Goal: Task Accomplishment & Management: Complete application form

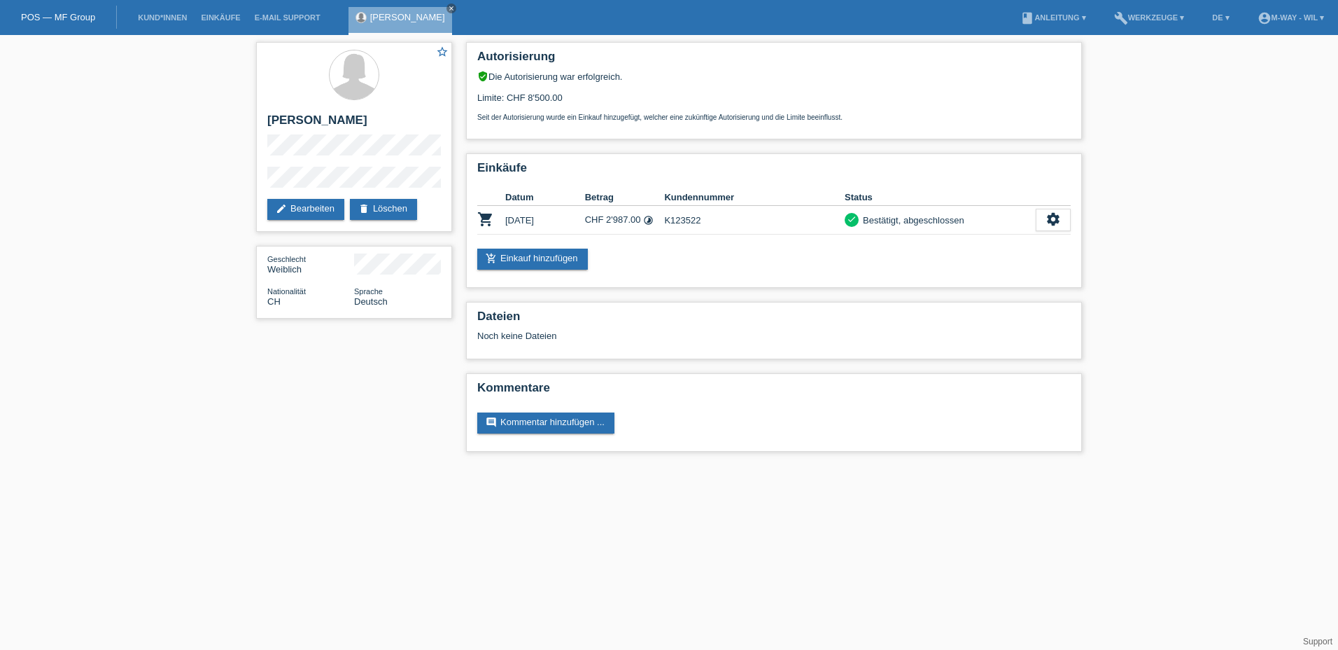
click at [56, 18] on link "POS — MF Group" at bounding box center [58, 17] width 74 height 11
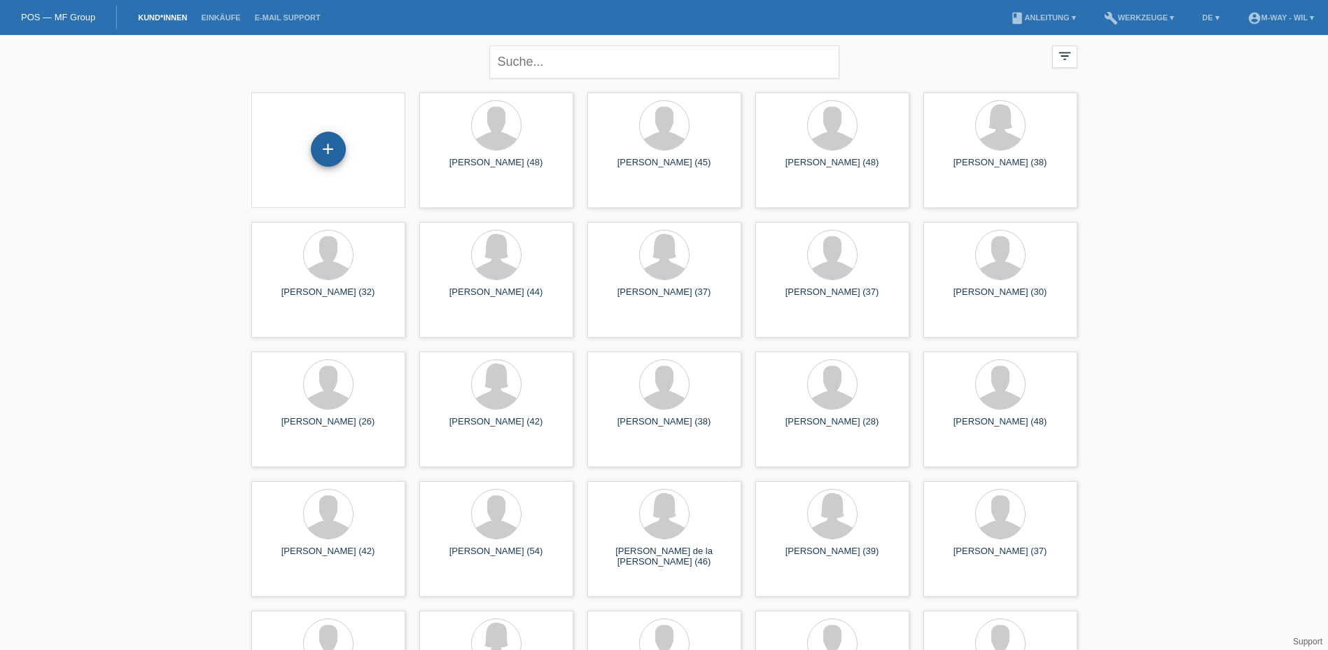
click at [329, 146] on div "+" at bounding box center [328, 149] width 35 height 35
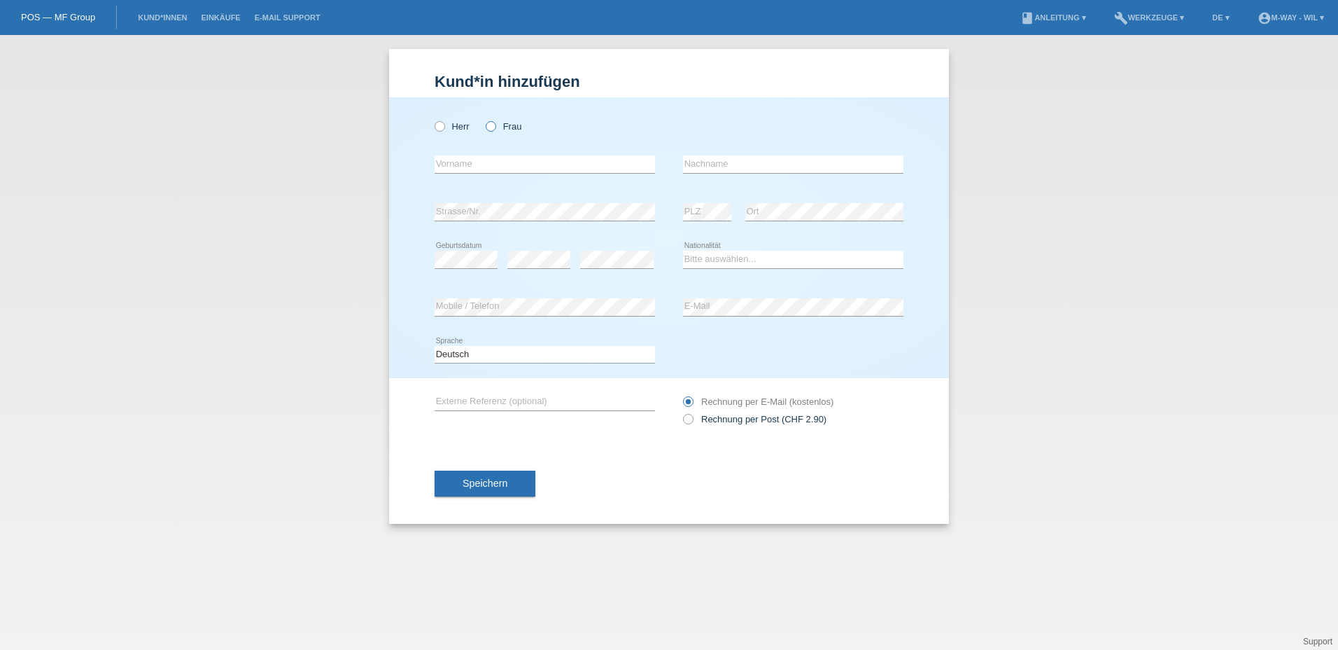
click at [484, 119] on icon at bounding box center [484, 119] width 0 height 0
click at [493, 129] on input "Frau" at bounding box center [490, 125] width 9 height 9
radio input "true"
click at [477, 159] on input "text" at bounding box center [545, 164] width 221 height 18
type input "Sarolta"
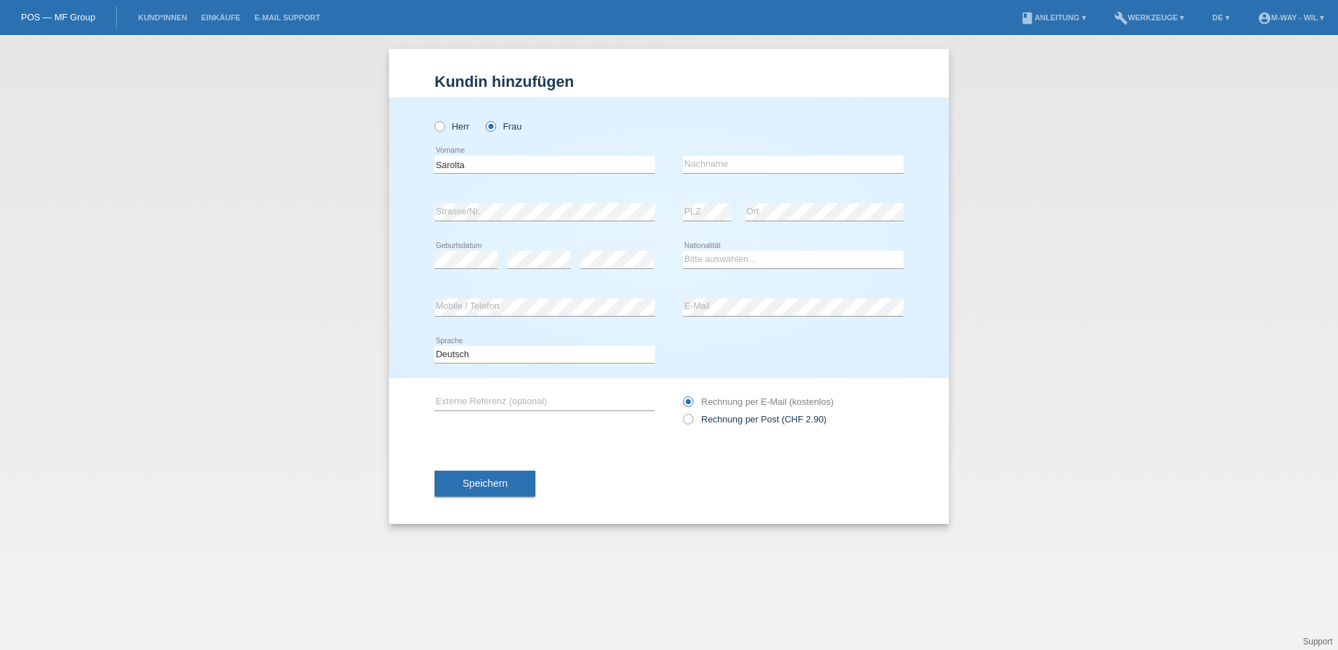
type input "Strozzi"
type input "Sarolta"
drag, startPoint x: 720, startPoint y: 254, endPoint x: 734, endPoint y: 249, distance: 14.8
click at [734, 249] on div "Bitte auswählen... Schweiz Deutschland Liechtenstein Österreich ------------ Af…" at bounding box center [793, 260] width 221 height 48
select select "CH"
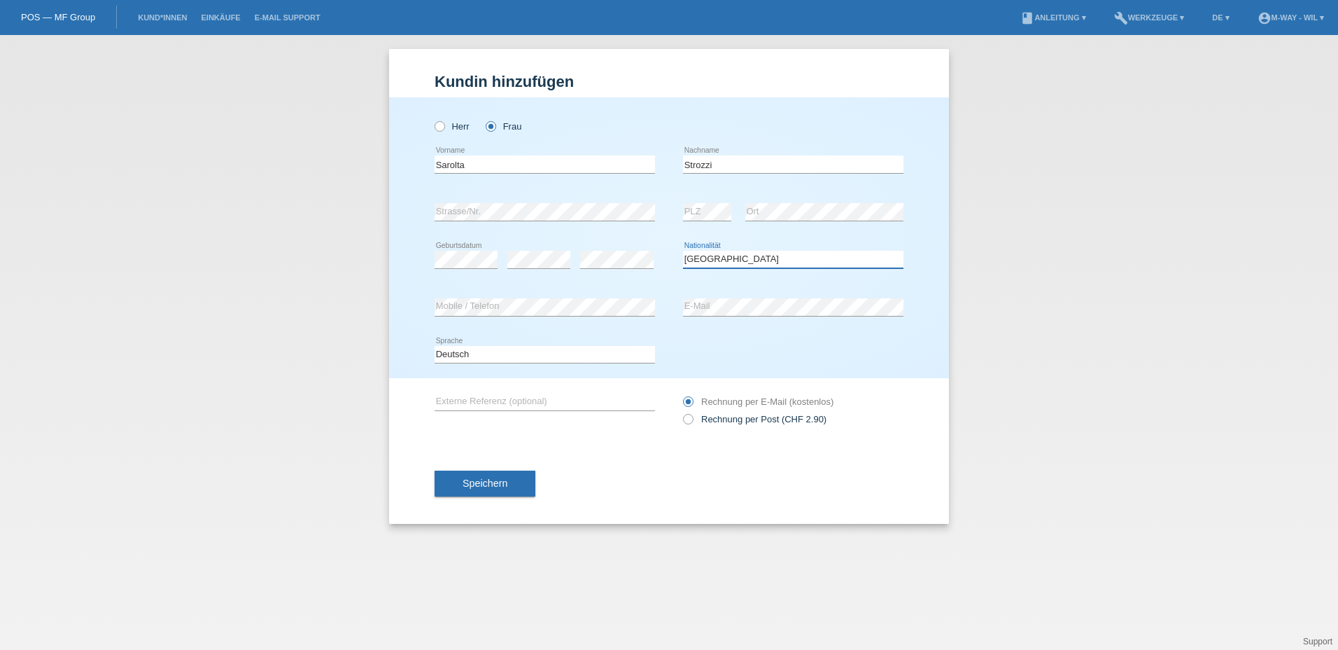
click at [683, 251] on select "Bitte auswählen... Schweiz Deutschland Liechtenstein Österreich ------------ Af…" at bounding box center [793, 259] width 221 height 17
click at [734, 297] on div "error E-Mail" at bounding box center [793, 308] width 221 height 48
click at [483, 480] on span "Speichern" at bounding box center [485, 482] width 45 height 11
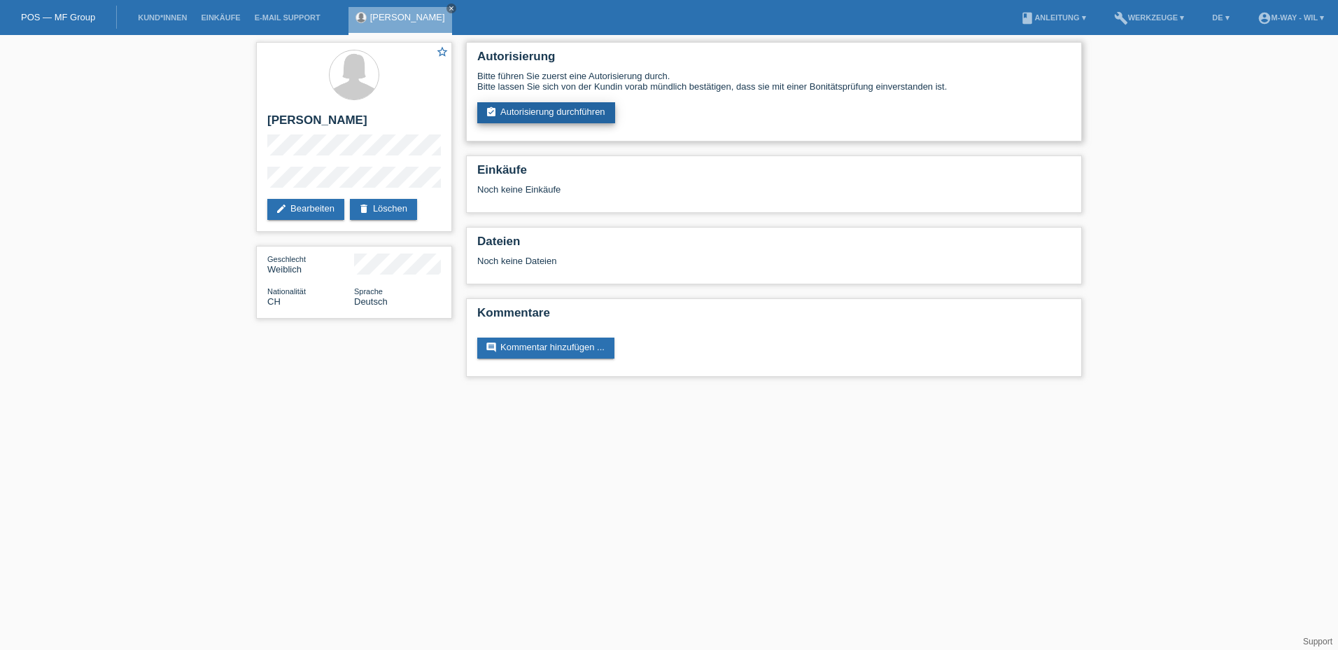
click at [543, 111] on link "assignment_turned_in Autorisierung durchführen" at bounding box center [546, 112] width 138 height 21
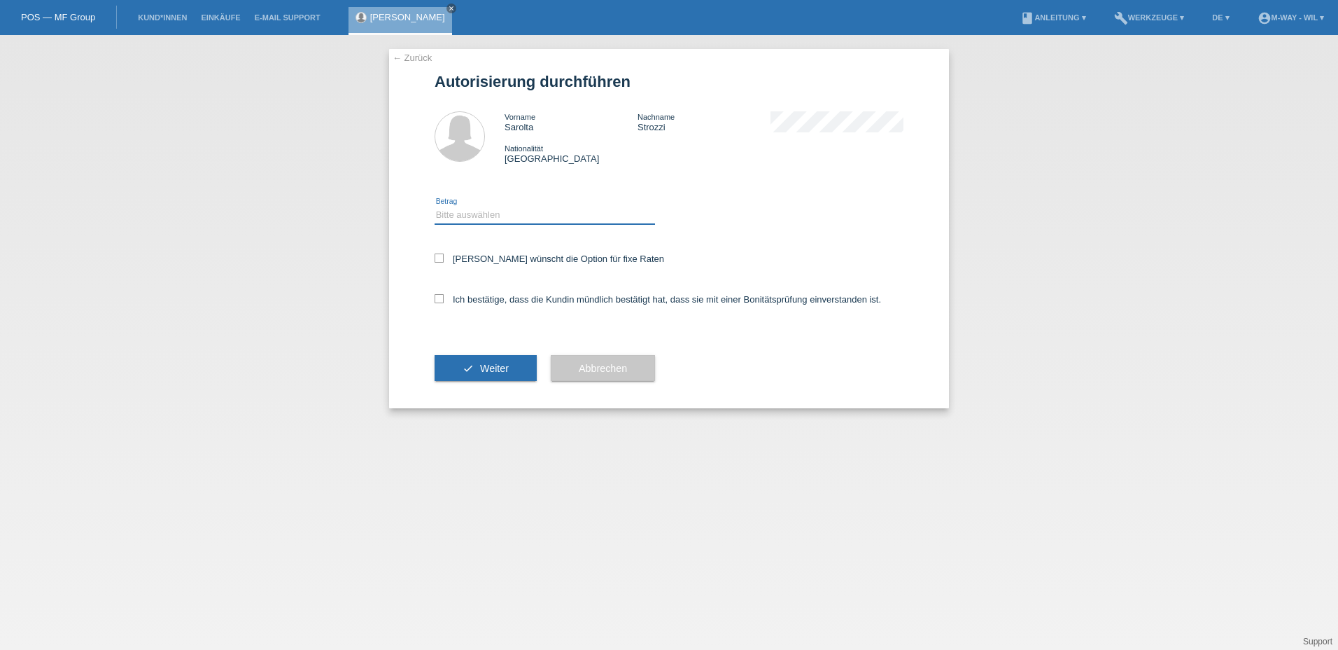
click at [467, 208] on select "Bitte auswählen CHF 1.00 - CHF 499.00 CHF 500.00 - CHF 1'999.00 CHF 2'000.00 - …" at bounding box center [545, 215] width 221 height 17
select select "3"
click at [435, 207] on select "Bitte auswählen CHF 1.00 - CHF 499.00 CHF 500.00 - CHF 1'999.00 CHF 2'000.00 - …" at bounding box center [545, 215] width 221 height 17
click at [442, 298] on icon at bounding box center [439, 298] width 9 height 9
click at [442, 298] on input "Ich bestätige, dass die Kundin mündlich bestätigt hat, dass sie mit einer Bonit…" at bounding box center [439, 298] width 9 height 9
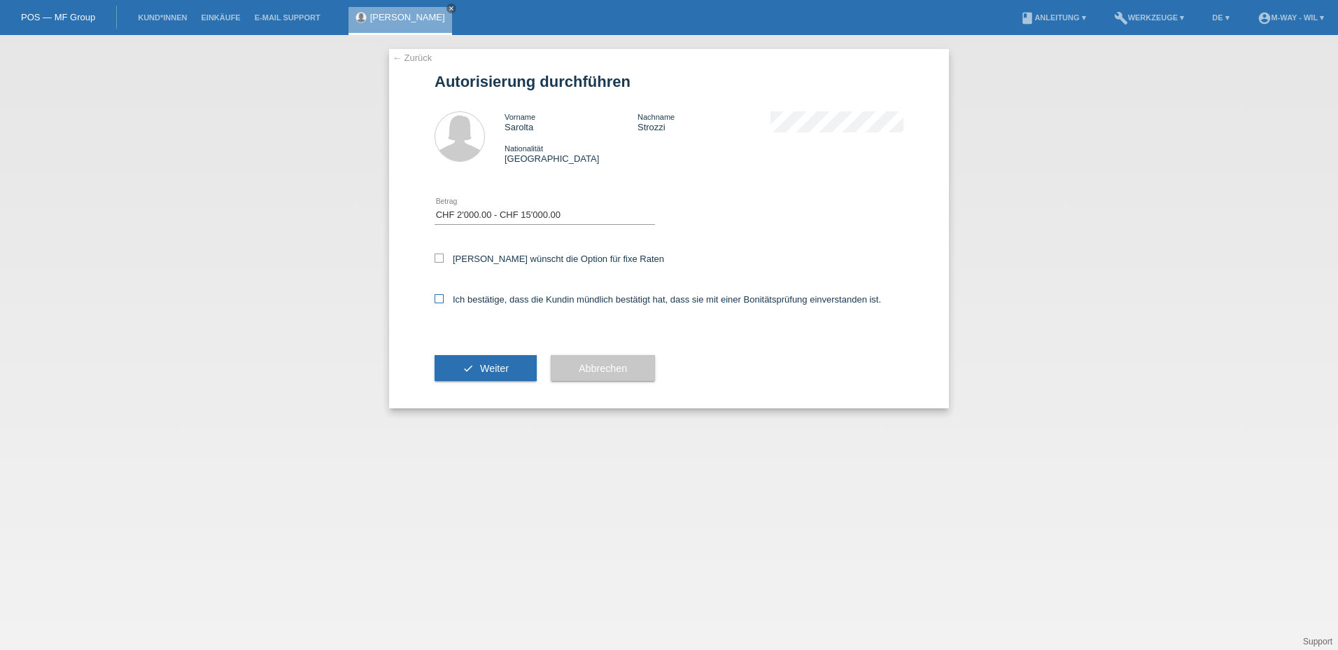
checkbox input "true"
click at [487, 365] on span "Weiter" at bounding box center [494, 368] width 29 height 11
